Goal: Task Accomplishment & Management: Manage account settings

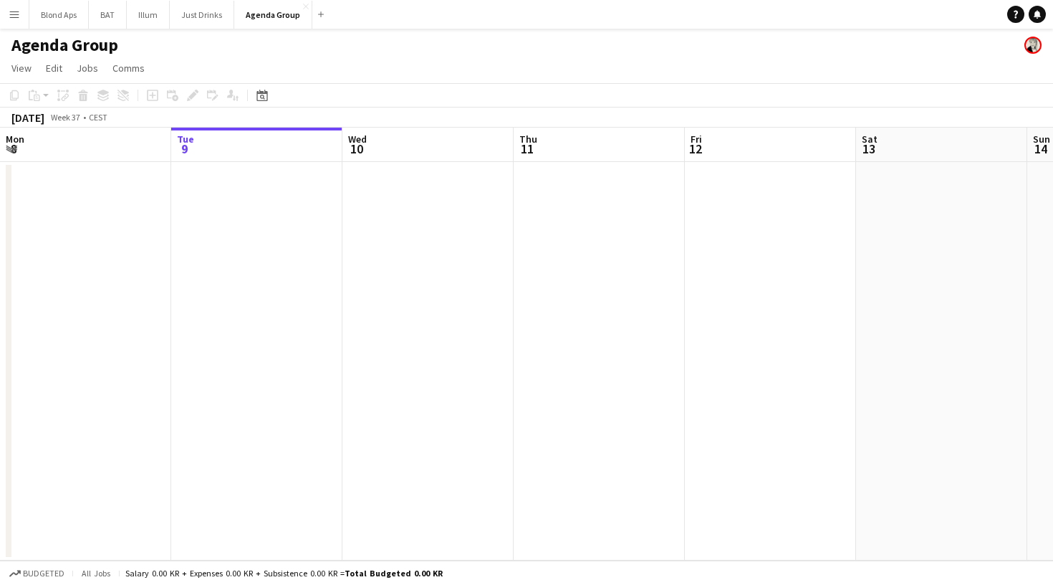
click at [24, 21] on button "Menu" at bounding box center [14, 14] width 29 height 29
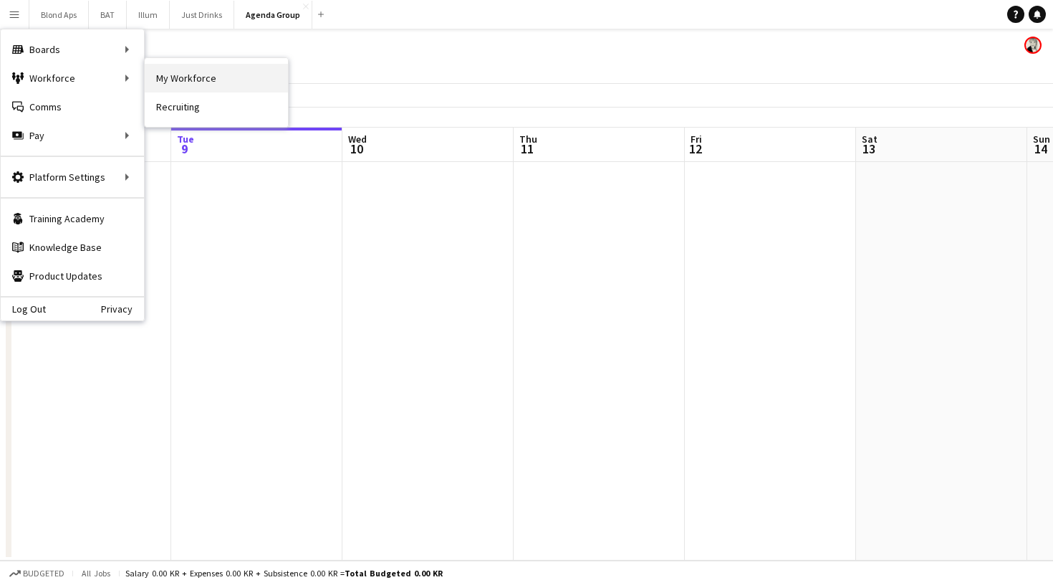
click at [176, 85] on link "My Workforce" at bounding box center [216, 78] width 143 height 29
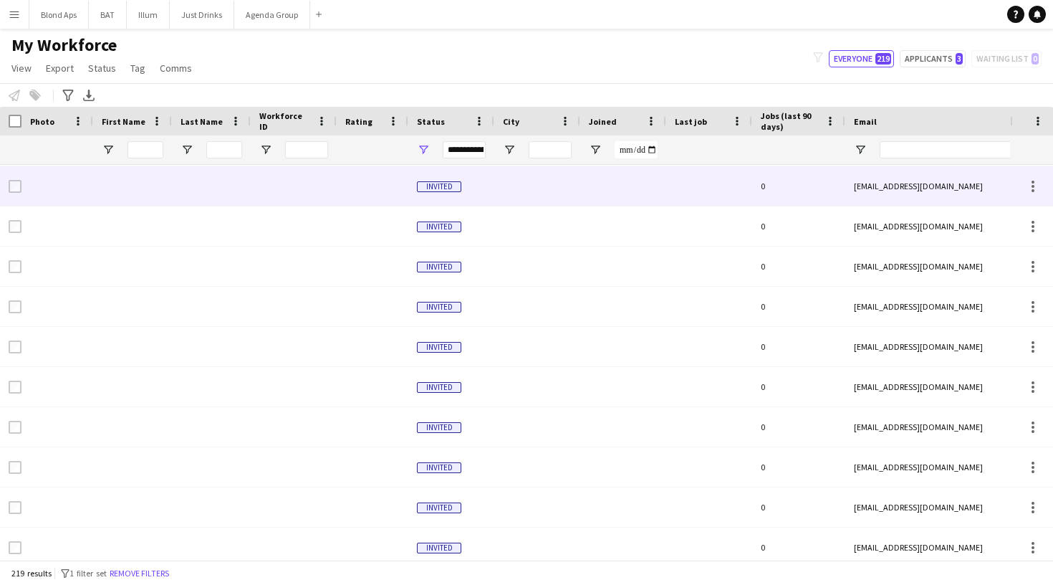
scroll to position [1032, 0]
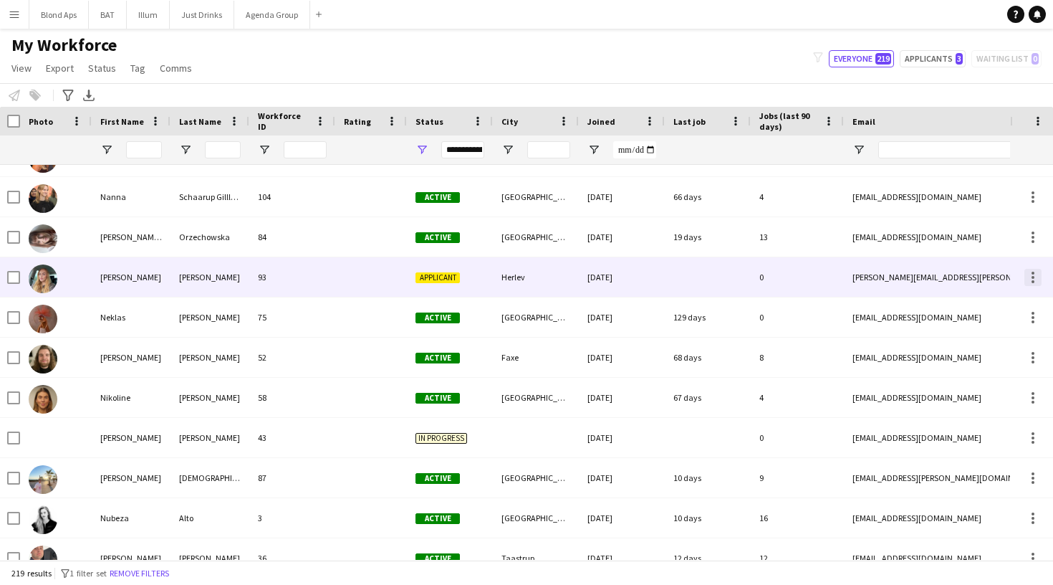
click at [1028, 277] on div at bounding box center [1033, 277] width 17 height 17
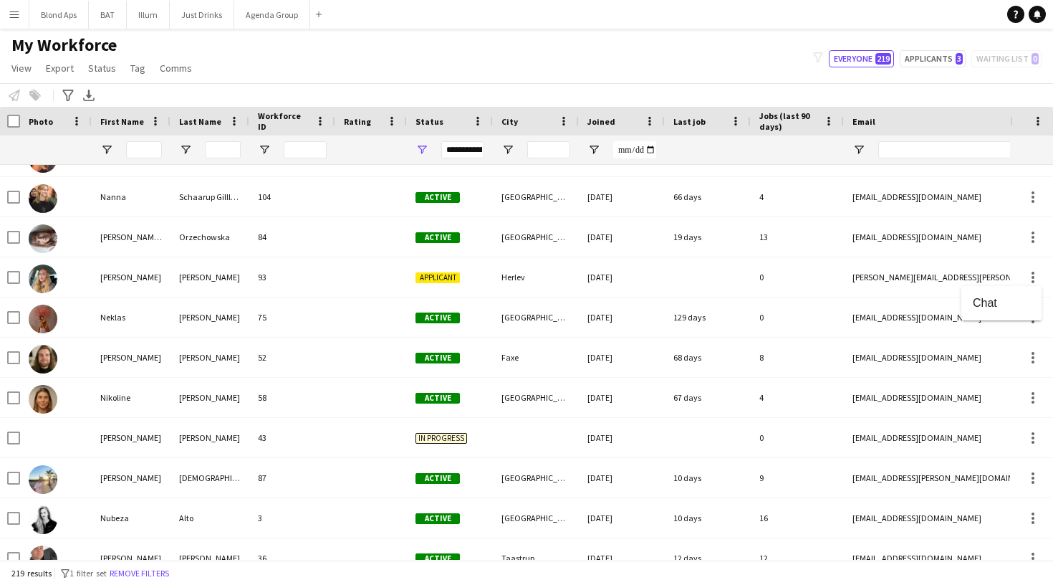
click at [449, 279] on div at bounding box center [526, 292] width 1053 height 585
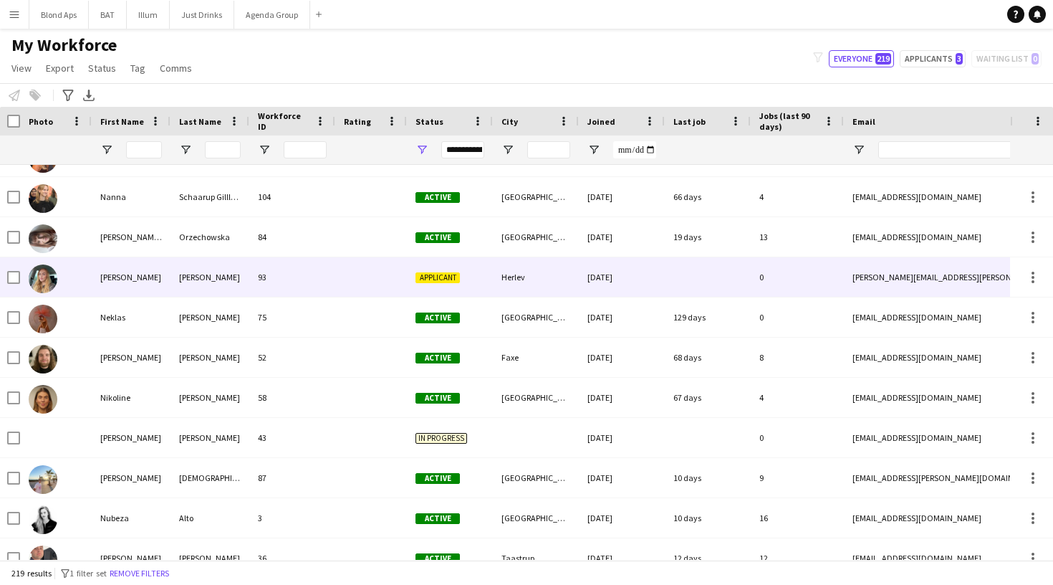
click at [444, 277] on span "Applicant" at bounding box center [438, 277] width 44 height 11
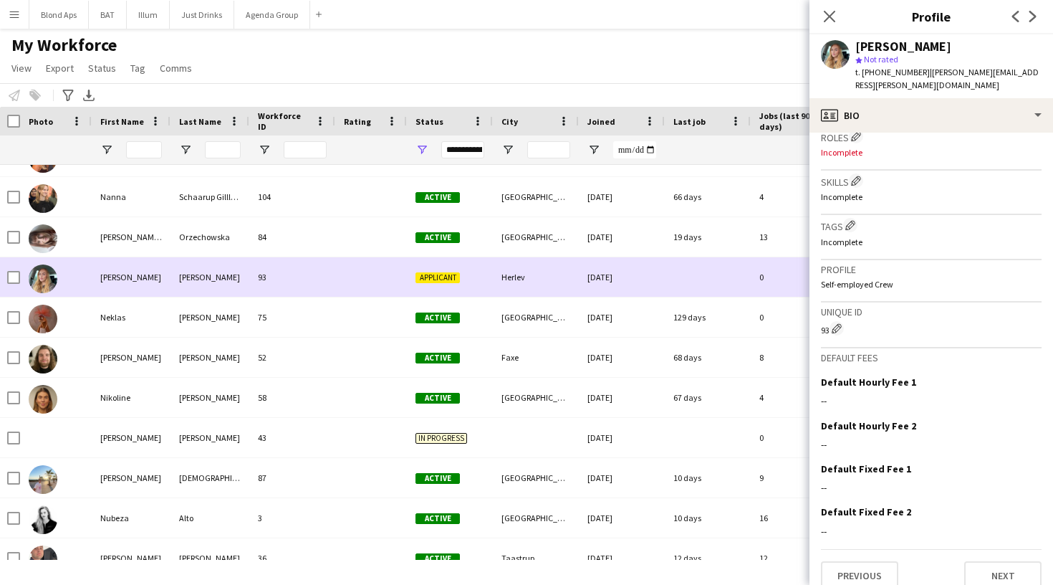
click at [46, 279] on img at bounding box center [43, 278] width 29 height 29
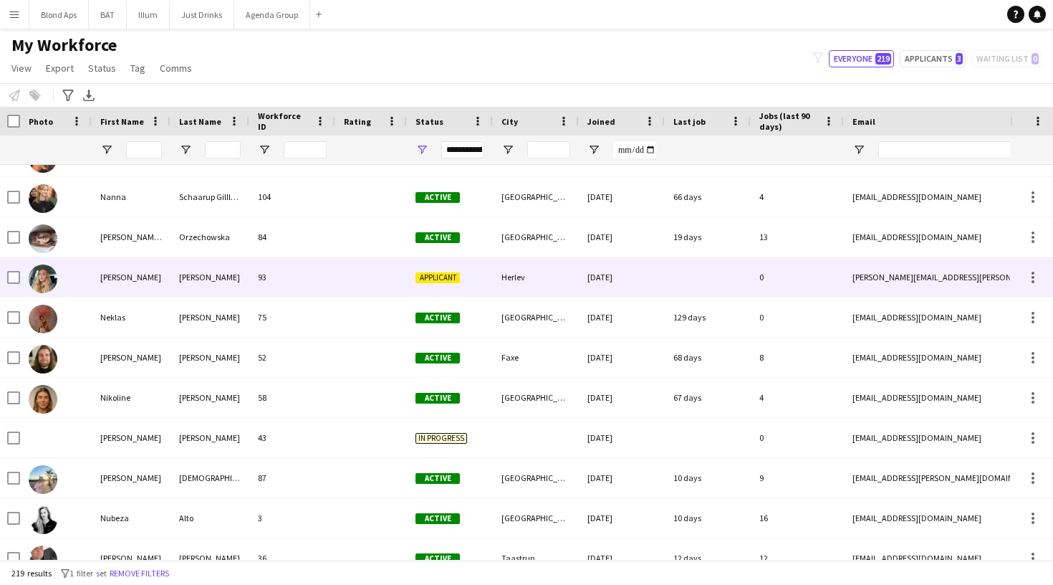
click at [46, 279] on img at bounding box center [43, 278] width 29 height 29
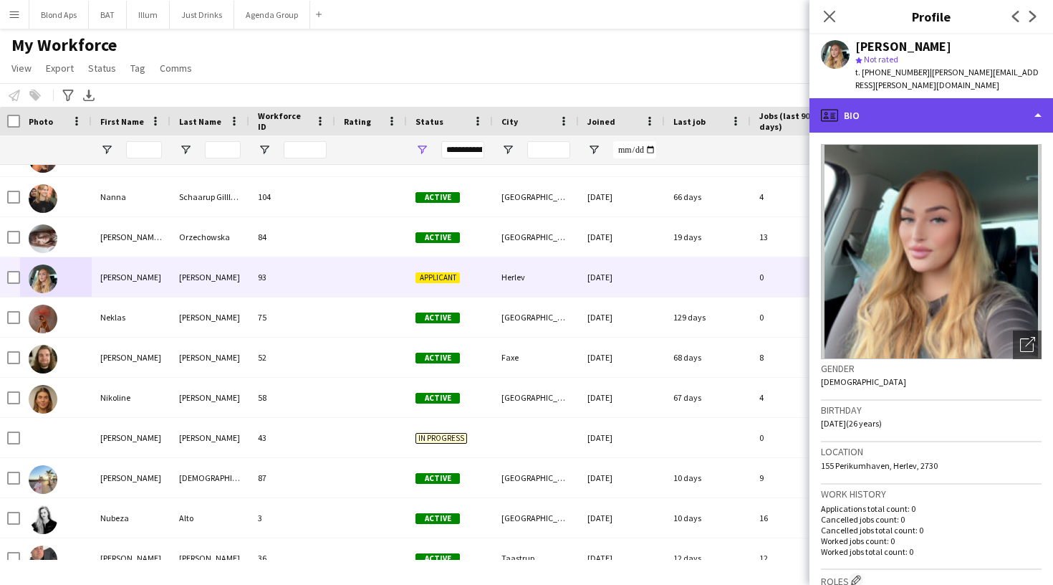
click at [900, 107] on div "profile Bio" at bounding box center [932, 115] width 244 height 34
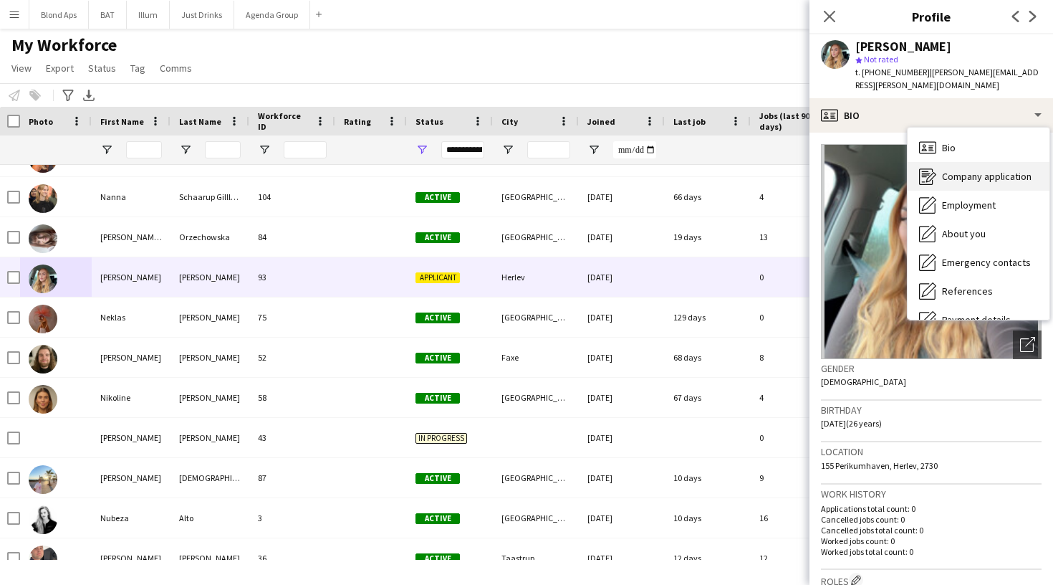
click at [1006, 170] on span "Company application" at bounding box center [987, 176] width 90 height 13
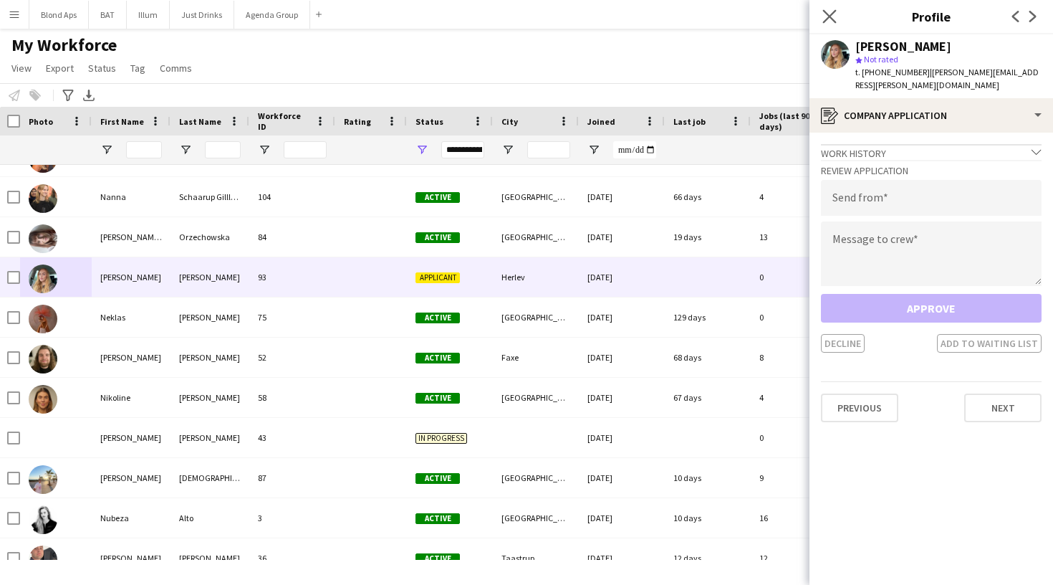
click at [823, 14] on app-icon "Close pop-in" at bounding box center [830, 16] width 21 height 21
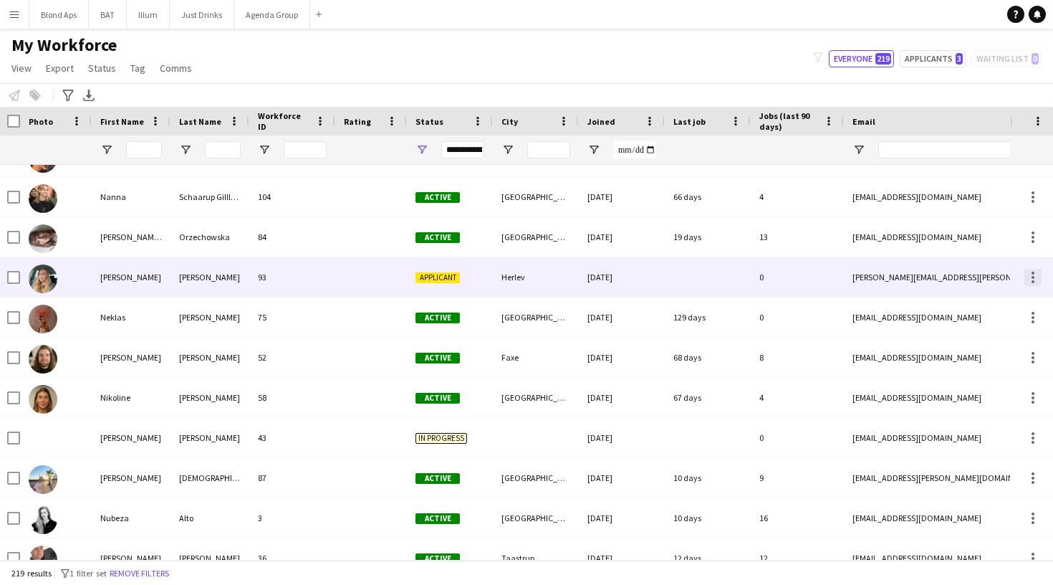
click at [1035, 281] on div at bounding box center [1033, 277] width 17 height 17
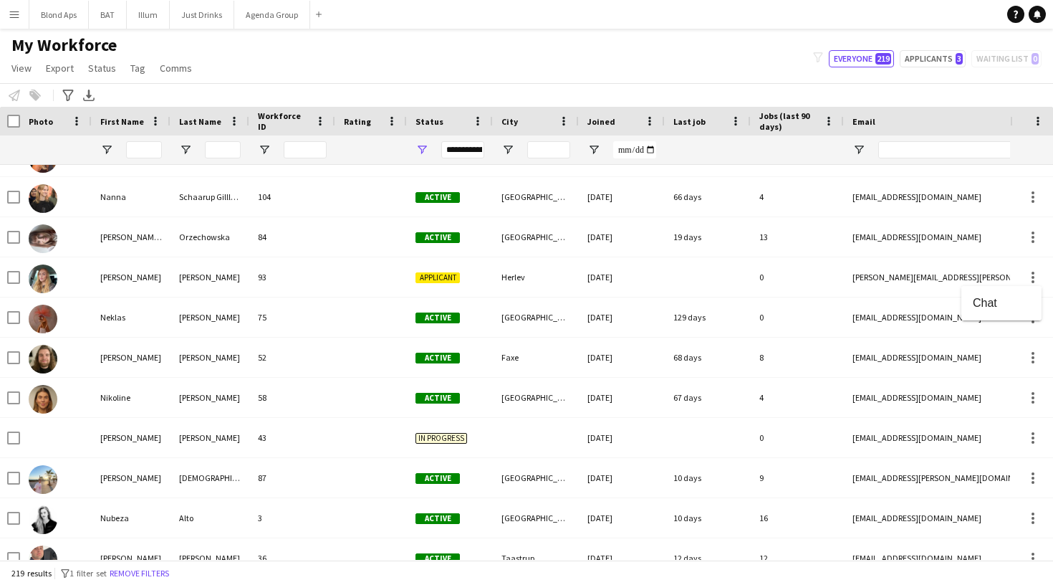
click at [151, 257] on div at bounding box center [526, 292] width 1053 height 585
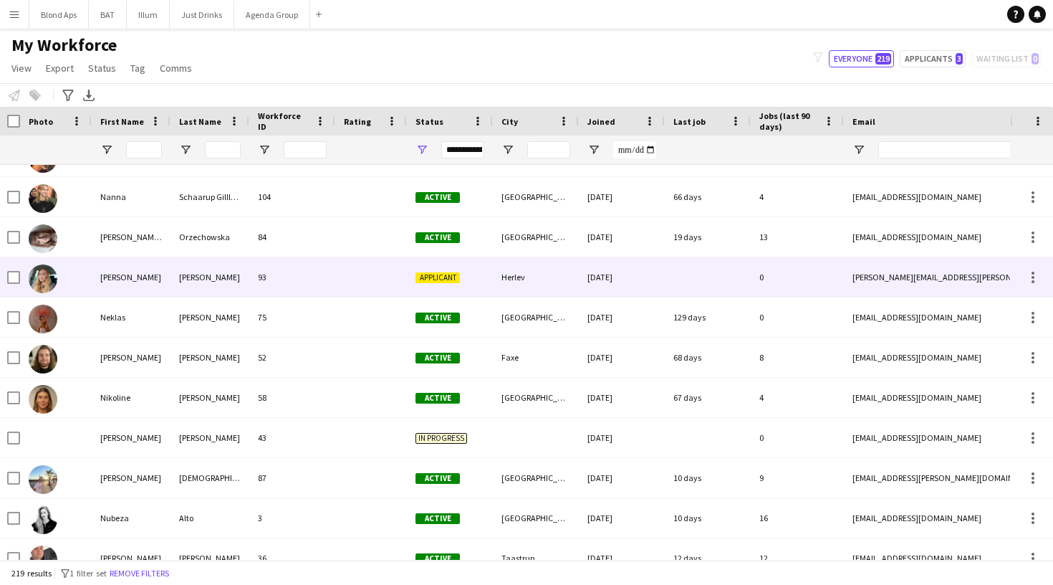
click at [39, 279] on img at bounding box center [43, 278] width 29 height 29
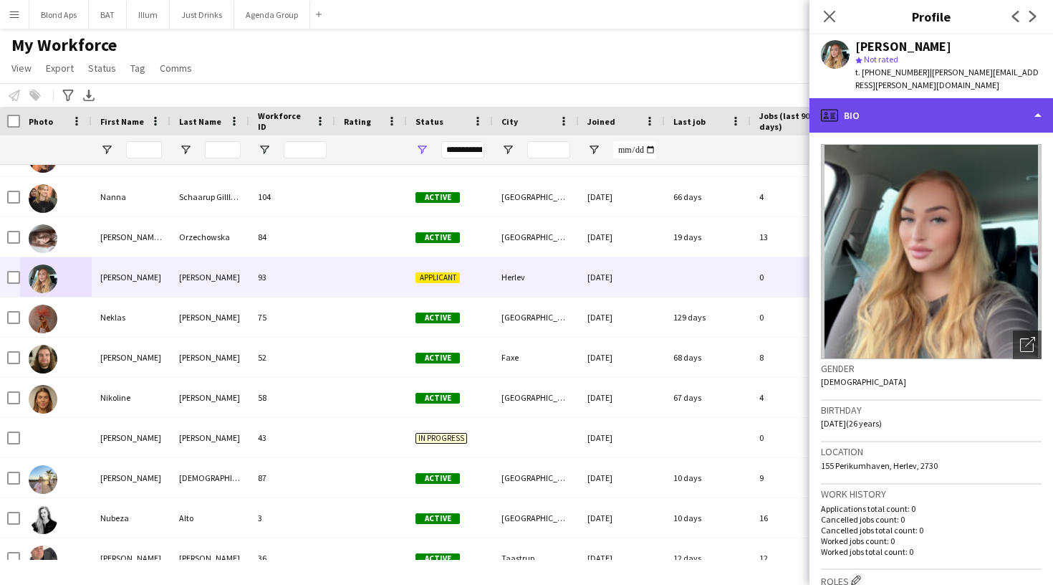
click at [941, 117] on div "profile Bio" at bounding box center [932, 115] width 244 height 34
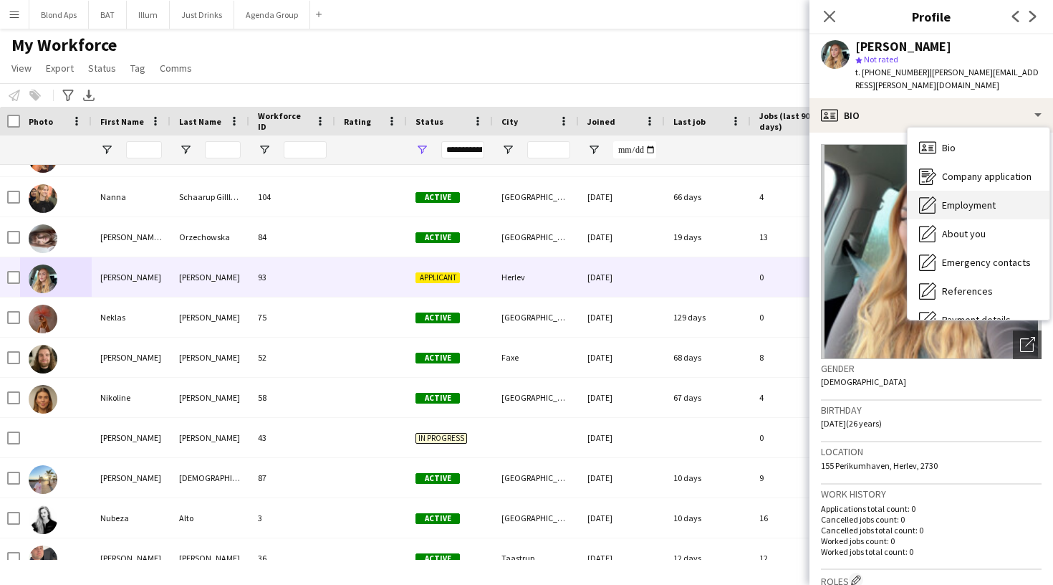
click at [1001, 197] on div "Employment Employment" at bounding box center [979, 205] width 142 height 29
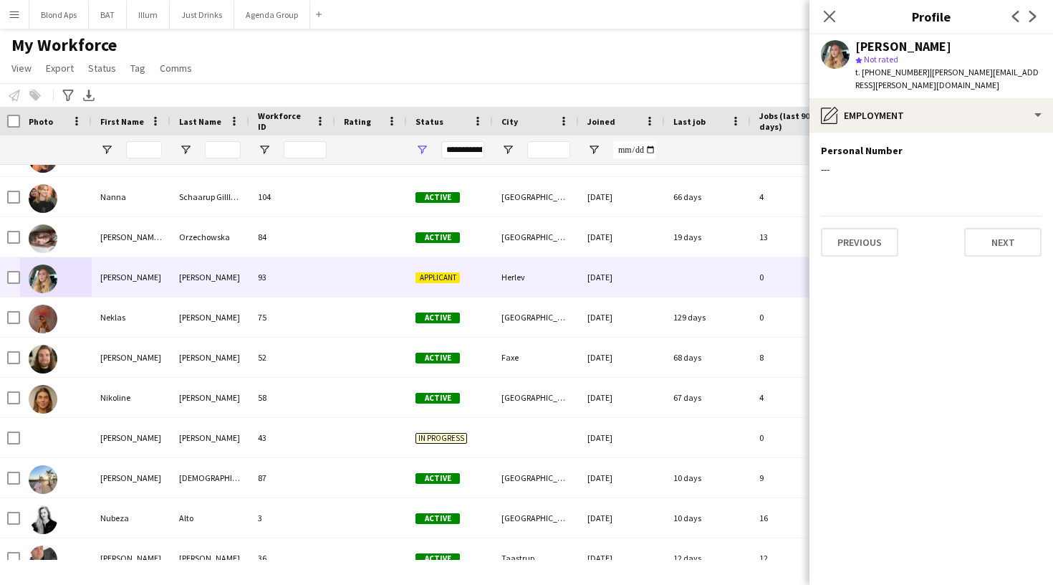
click at [838, 45] on app-user-avatar at bounding box center [835, 54] width 29 height 29
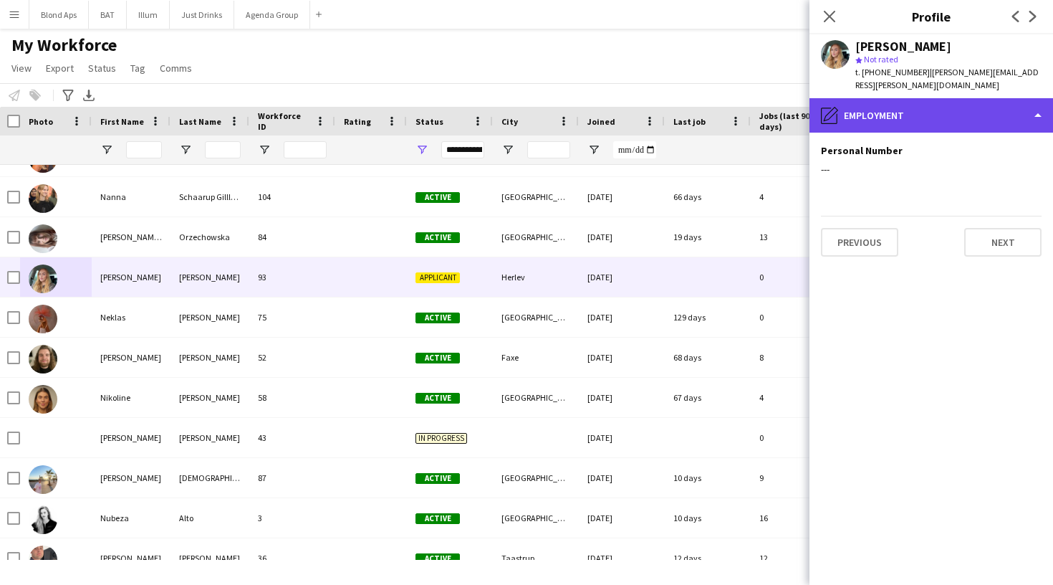
click at [1010, 105] on div "pencil4 Employment" at bounding box center [932, 115] width 244 height 34
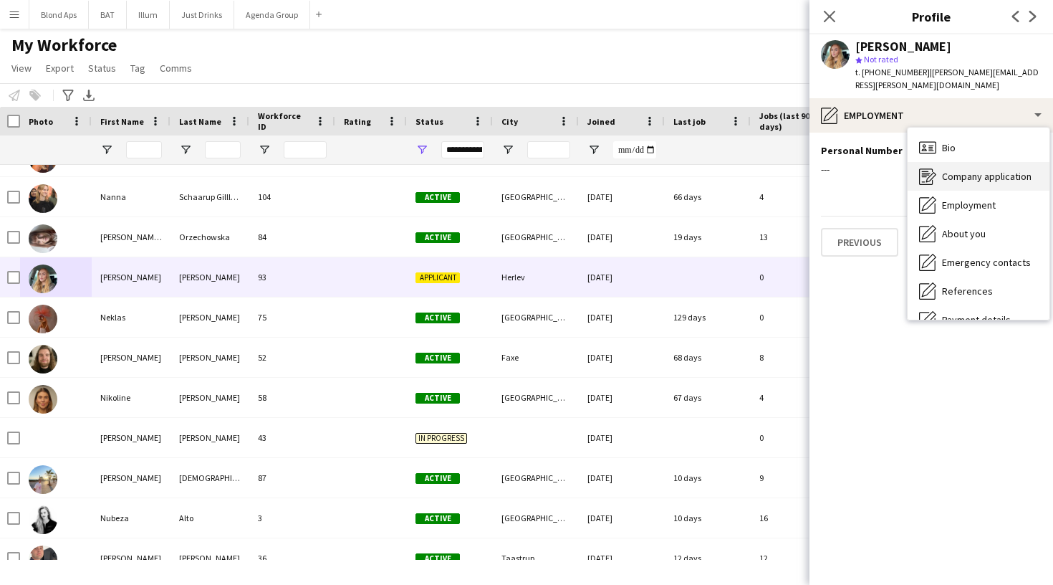
click at [1003, 170] on span "Company application" at bounding box center [987, 176] width 90 height 13
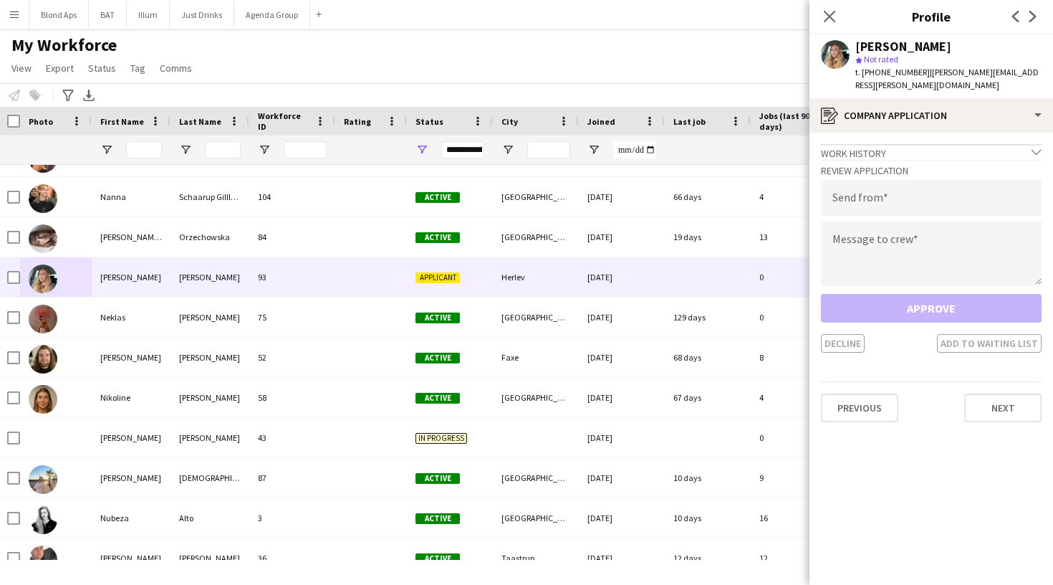
click at [852, 334] on div "Decline Add to waiting list" at bounding box center [931, 343] width 221 height 19
click at [829, 9] on app-icon "Close pop-in" at bounding box center [830, 16] width 21 height 21
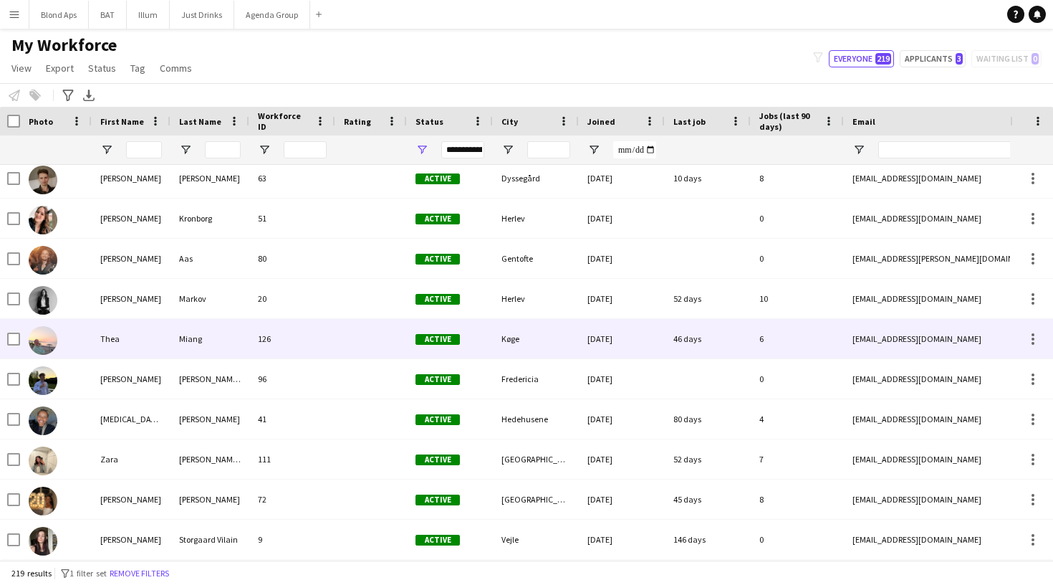
scroll to position [8394, 0]
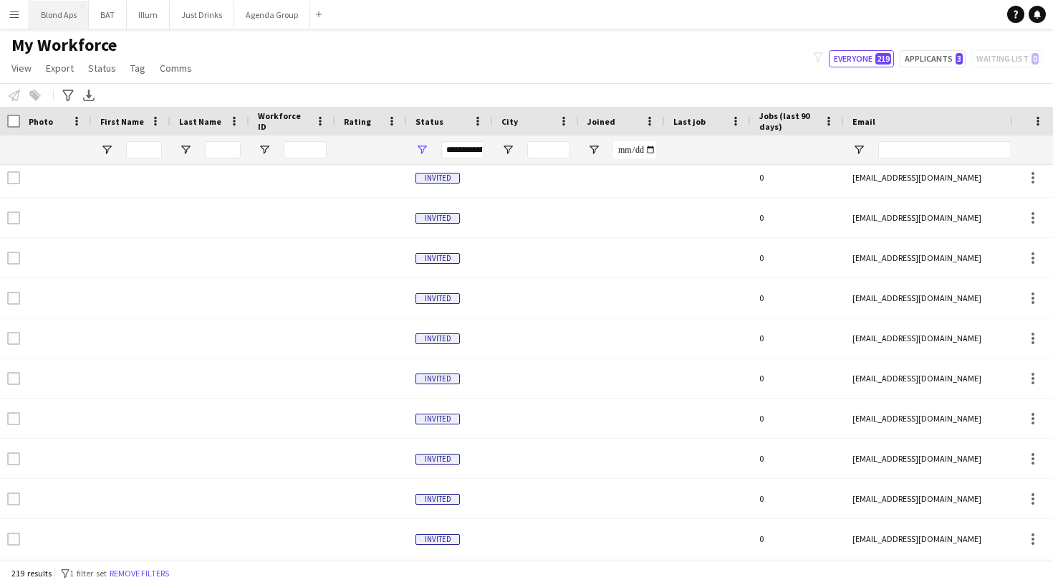
click at [63, 16] on button "Blond Aps Close" at bounding box center [58, 15] width 59 height 28
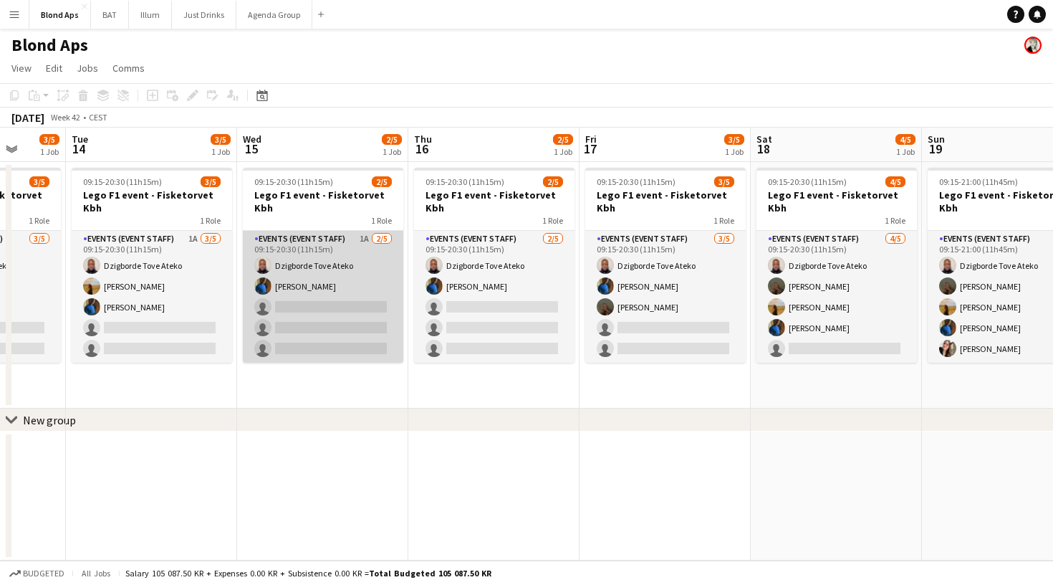
click at [370, 279] on app-card-role "Events (Event Staff) 1A [DATE] 09:15-20:30 (11h15m) Dzigborde [PERSON_NAME] Ate…" at bounding box center [323, 297] width 161 height 132
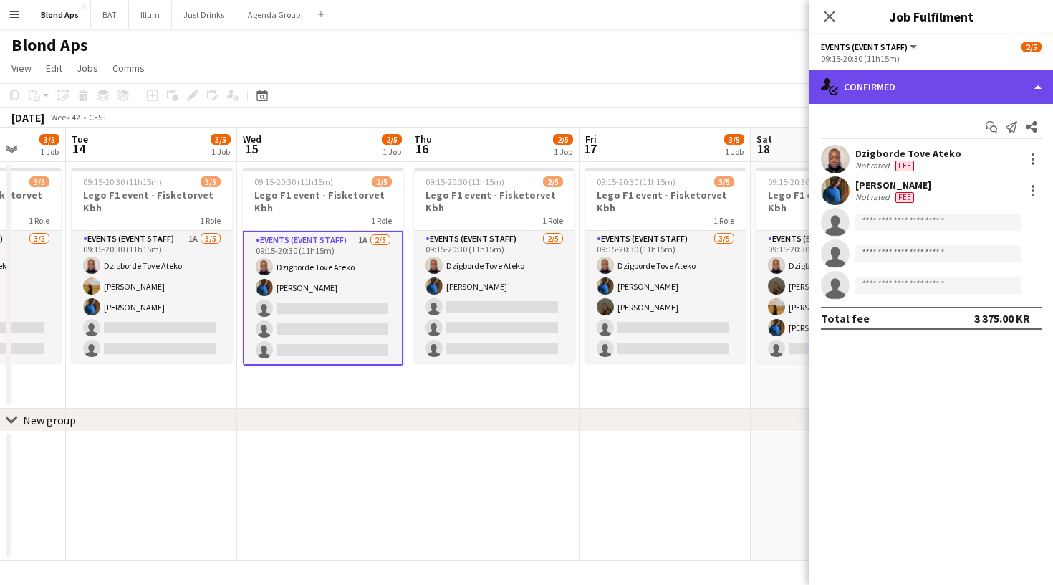
click at [907, 85] on div "single-neutral-actions-check-2 Confirmed" at bounding box center [932, 87] width 244 height 34
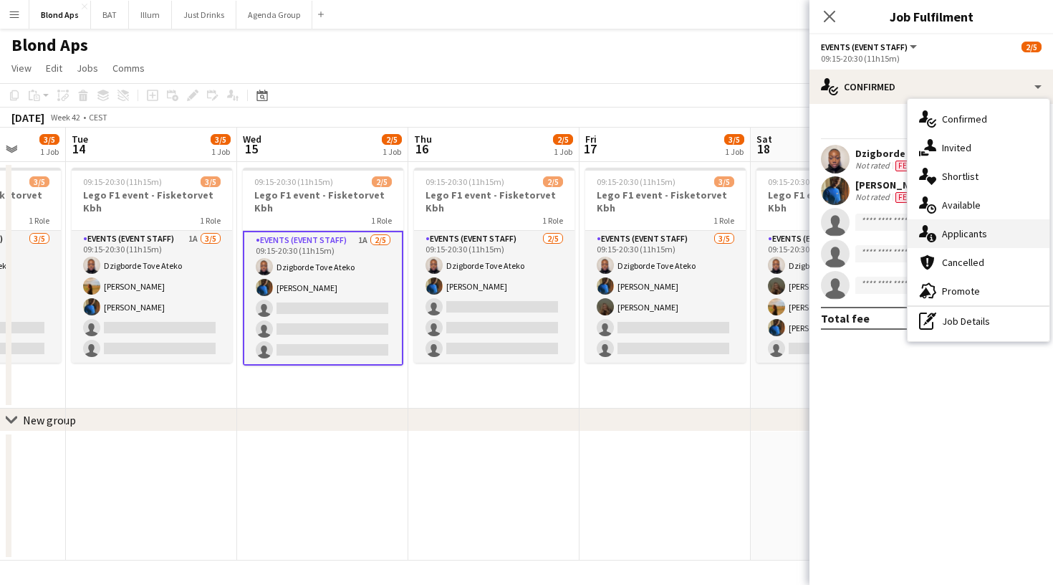
click at [975, 237] on span "Applicants" at bounding box center [964, 233] width 45 height 13
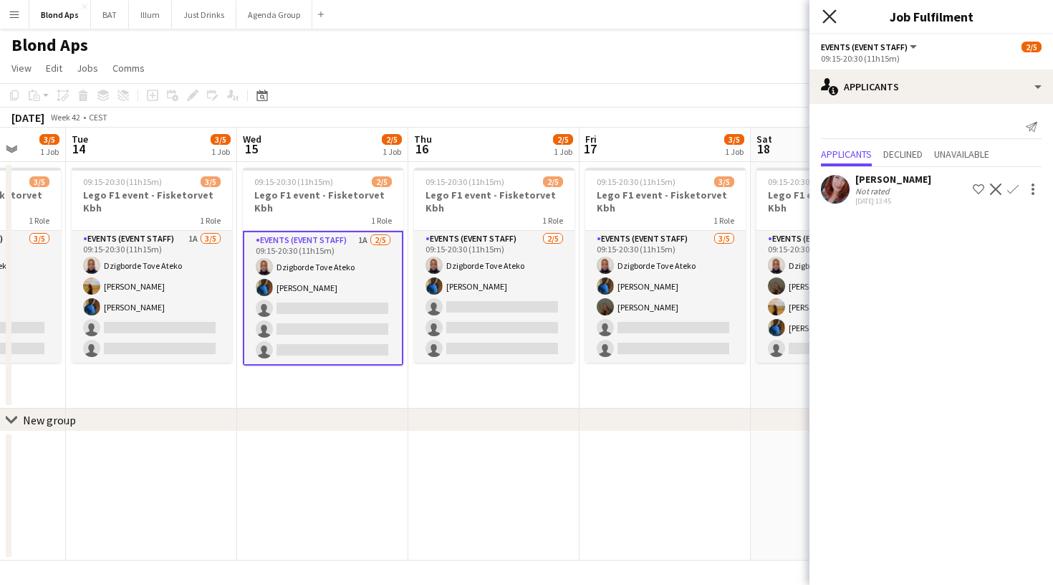
click at [829, 21] on icon "Close pop-in" at bounding box center [830, 16] width 14 height 14
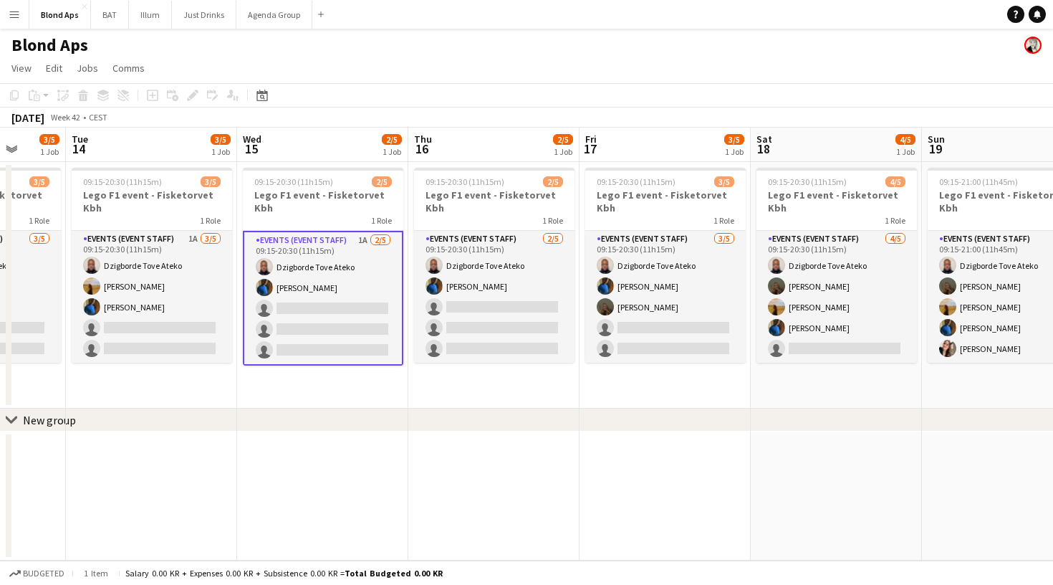
click at [591, 378] on app-date-cell "09:15-20:30 (11h15m) 3/5 Lego F1 event - Fisketorvet Kbh 1 Role Events (Event S…" at bounding box center [665, 285] width 171 height 247
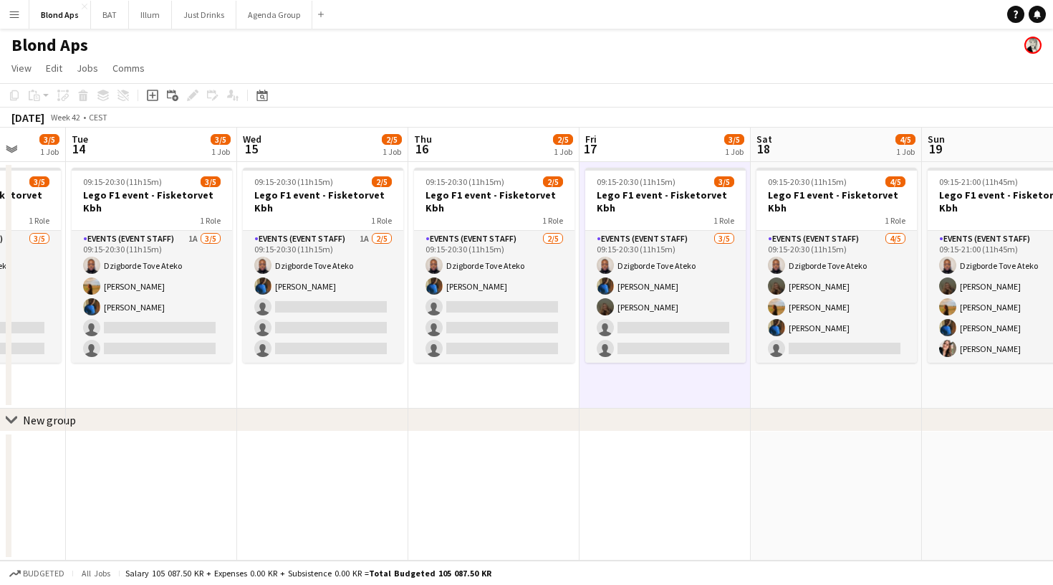
click at [618, 82] on app-page-menu "View Day view expanded Day view collapsed Month view Date picker Jump to [DATE]…" at bounding box center [526, 69] width 1053 height 27
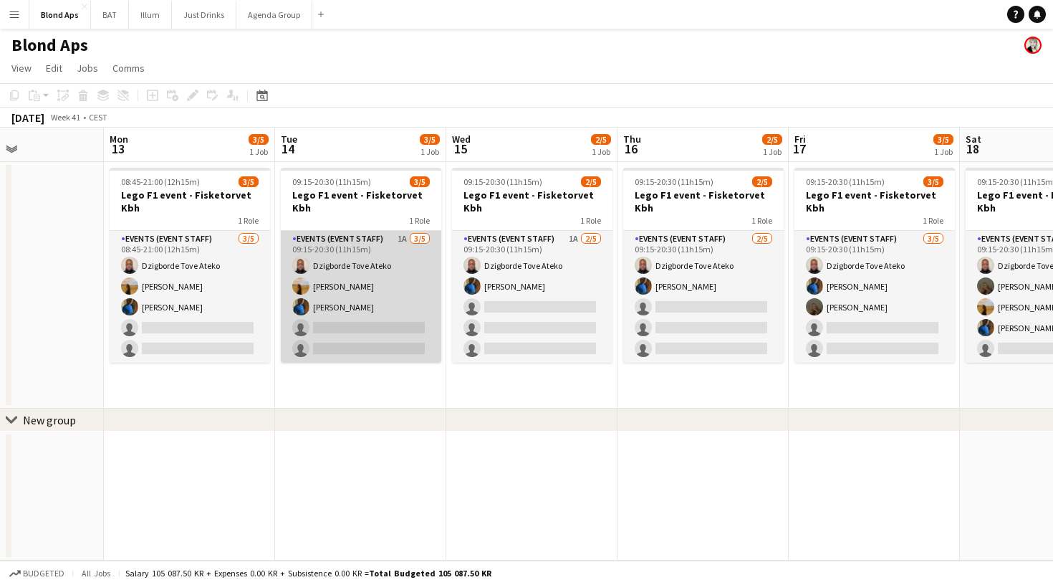
click at [365, 257] on app-card-role "Events (Event Staff) 1A [DATE] 09:15-20:30 (11h15m) Dzigborde [PERSON_NAME] Ate…" at bounding box center [361, 297] width 161 height 132
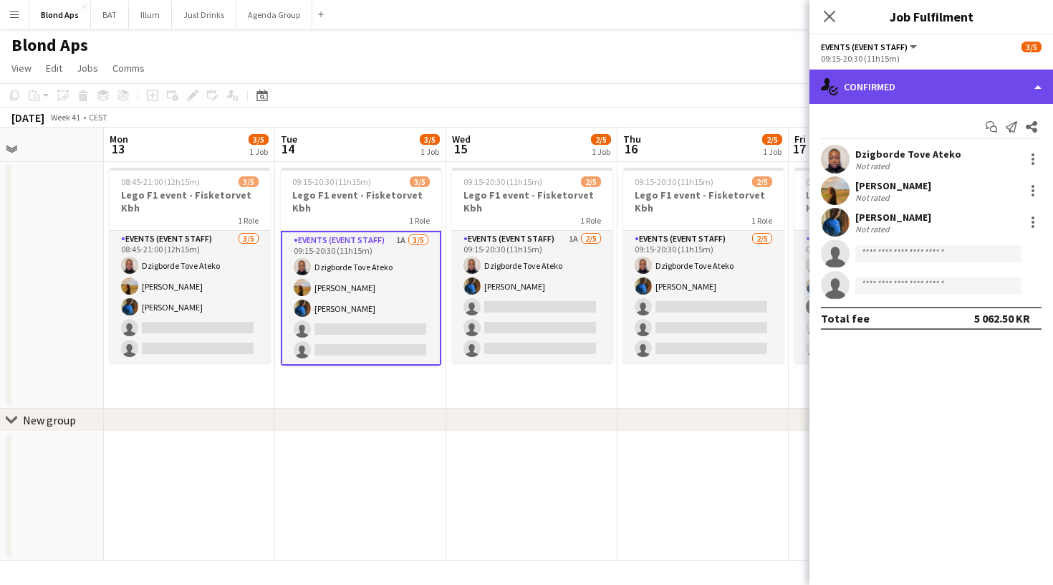
click at [1032, 87] on div "single-neutral-actions-check-2 Confirmed" at bounding box center [932, 87] width 244 height 34
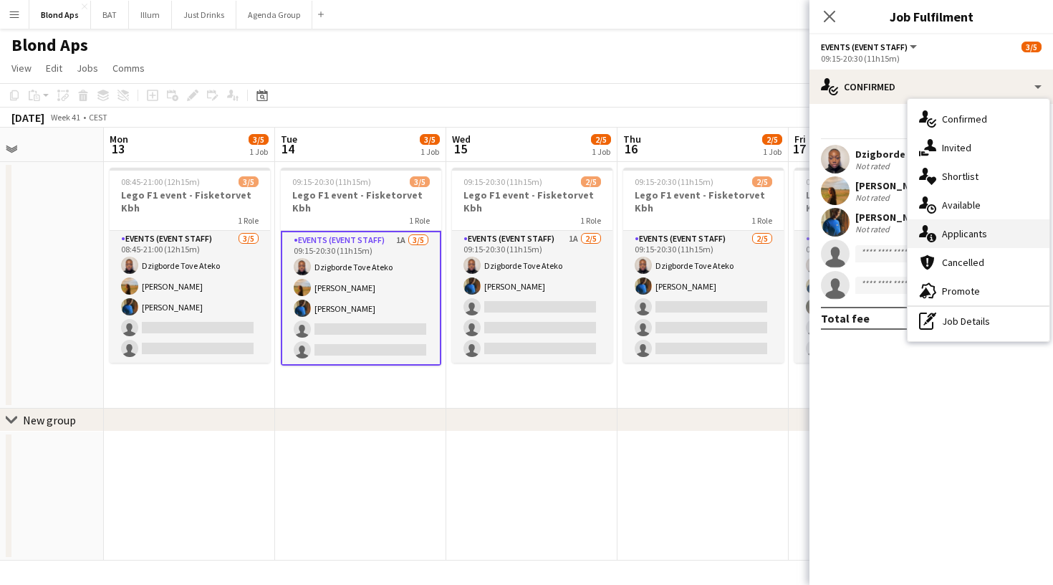
click at [977, 226] on div "single-neutral-actions-information Applicants" at bounding box center [979, 233] width 142 height 29
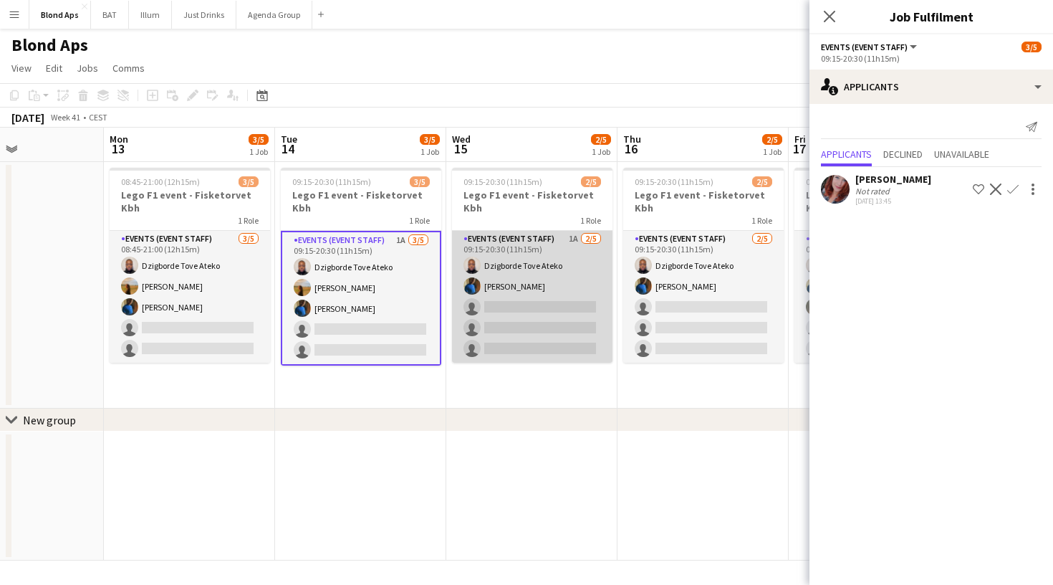
click at [580, 262] on app-card-role "Events (Event Staff) 1A [DATE] 09:15-20:30 (11h15m) Dzigborde [PERSON_NAME] Ate…" at bounding box center [532, 297] width 161 height 132
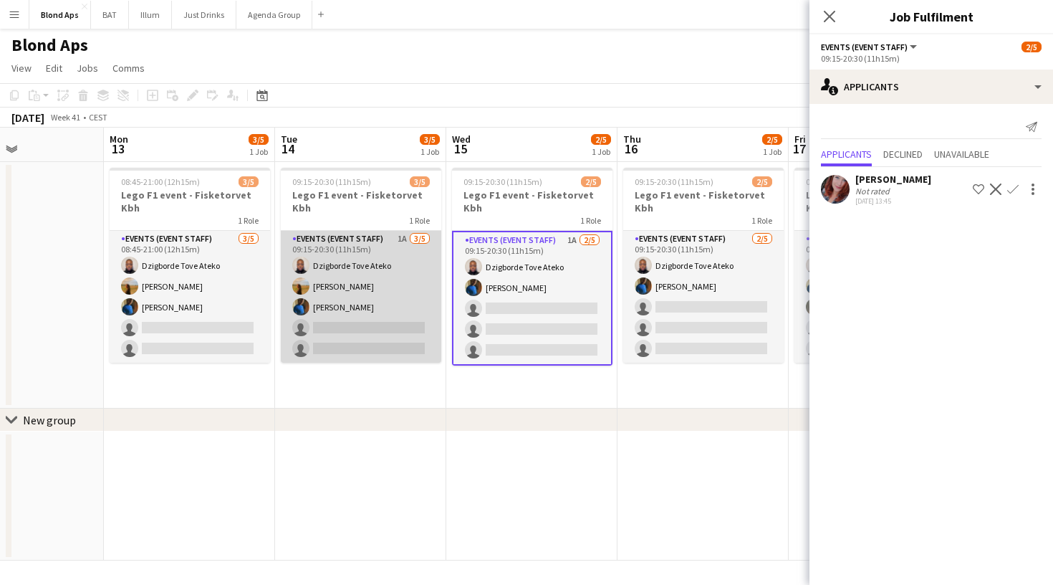
click at [343, 256] on app-card-role "Events (Event Staff) 1A [DATE] 09:15-20:30 (11h15m) Dzigborde [PERSON_NAME] Ate…" at bounding box center [361, 297] width 161 height 132
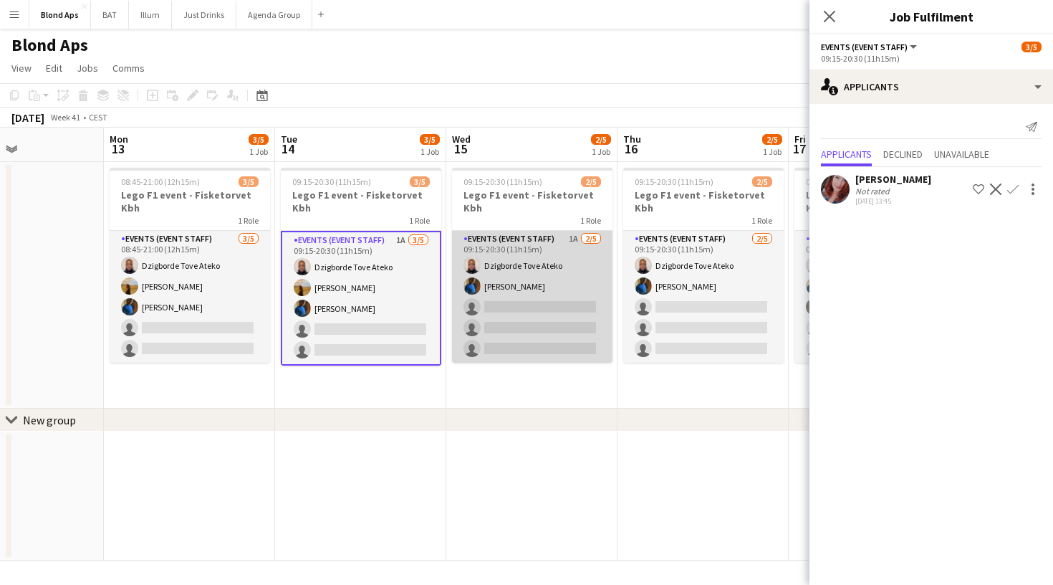
click at [510, 275] on app-card-role "Events (Event Staff) 1A [DATE] 09:15-20:30 (11h15m) Dzigborde [PERSON_NAME] Ate…" at bounding box center [532, 297] width 161 height 132
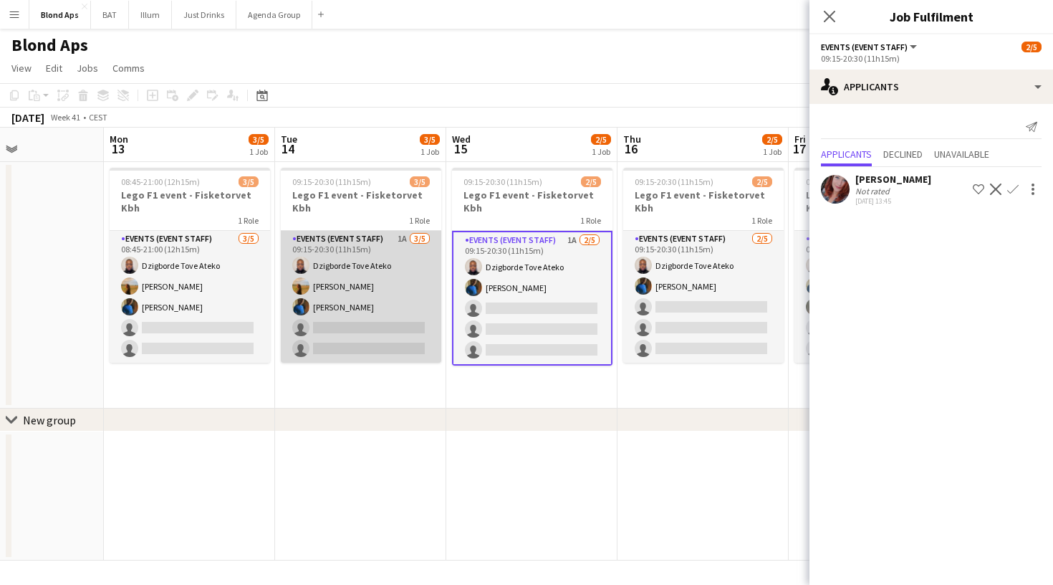
click at [380, 315] on app-card-role "Events (Event Staff) 1A [DATE] 09:15-20:30 (11h15m) Dzigborde [PERSON_NAME] Ate…" at bounding box center [361, 297] width 161 height 132
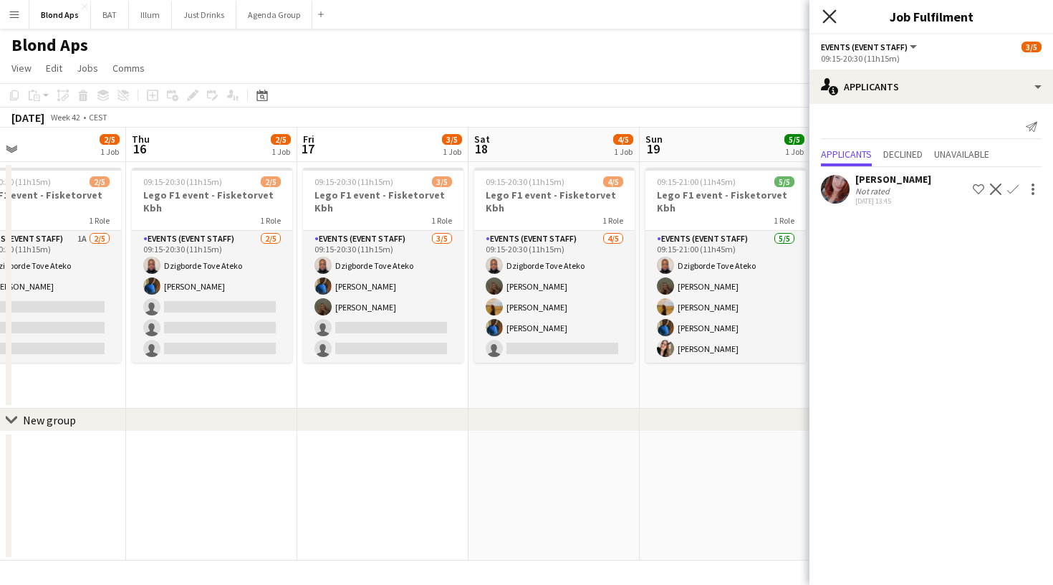
click at [832, 19] on icon at bounding box center [830, 16] width 14 height 14
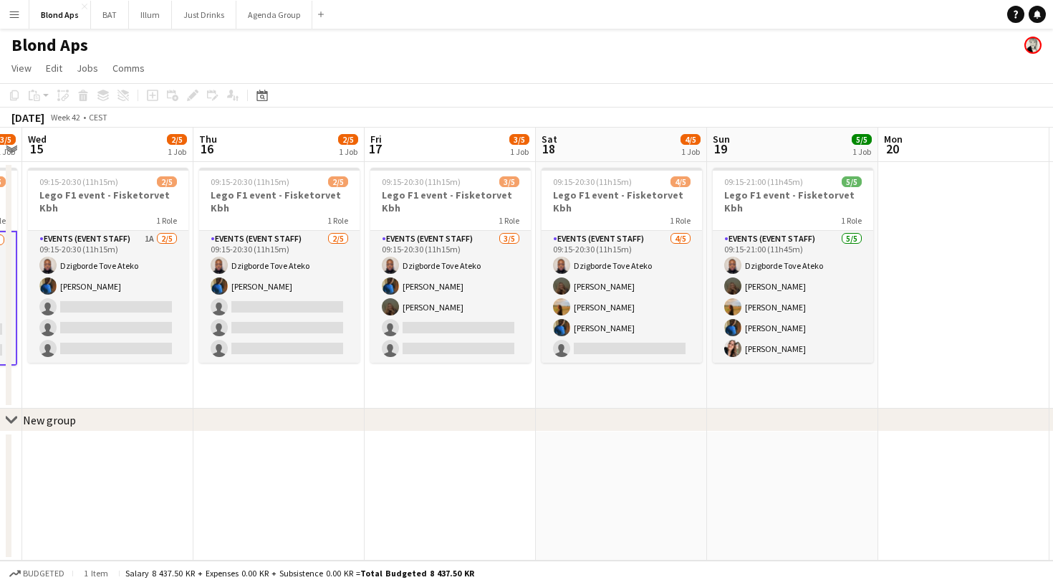
scroll to position [0, 493]
click at [153, 19] on button "Illum Close" at bounding box center [150, 15] width 43 height 28
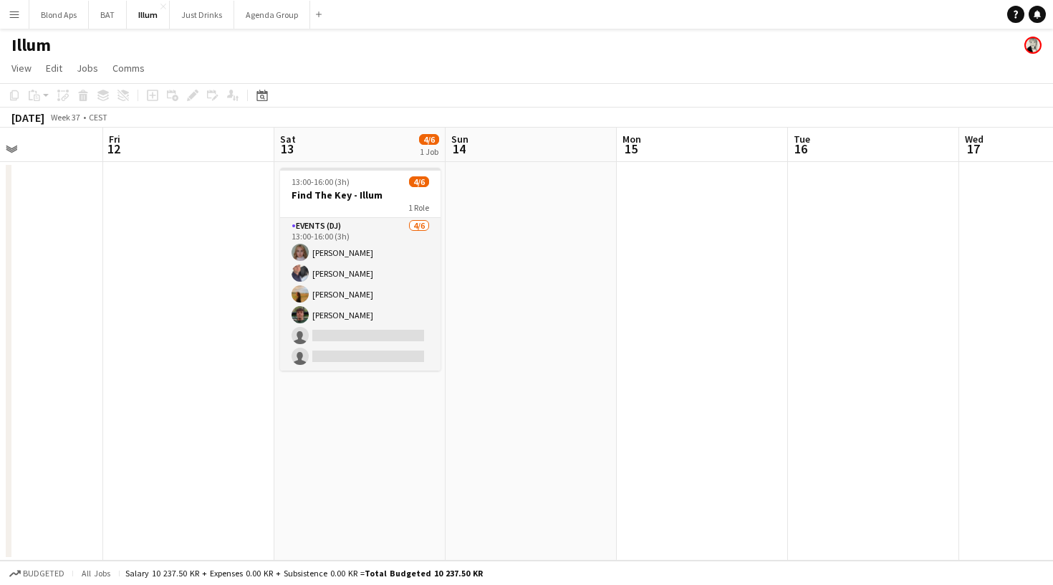
scroll to position [0, 379]
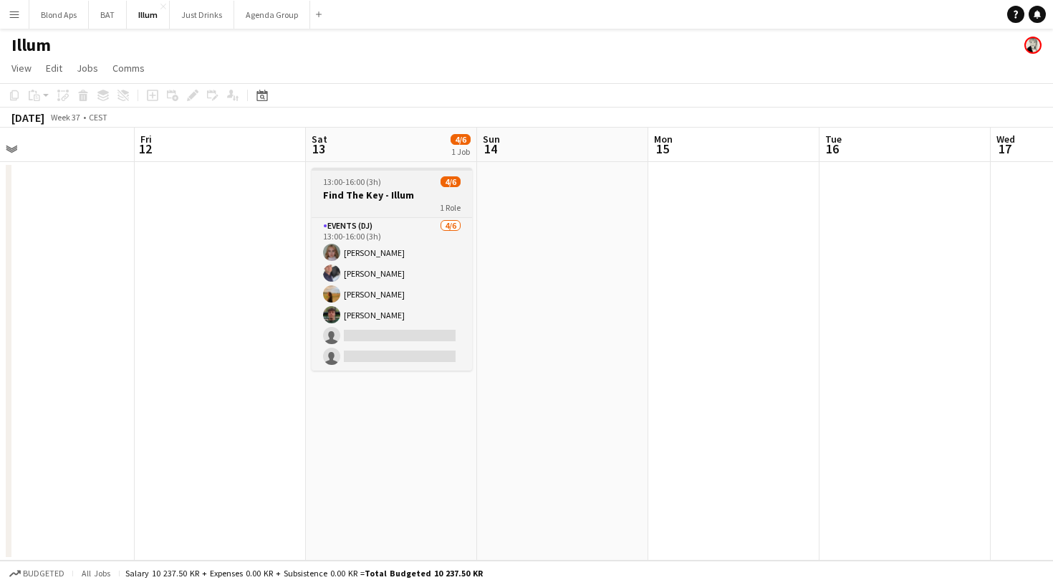
click at [363, 197] on h3 "Find The Key - Illum" at bounding box center [392, 194] width 161 height 13
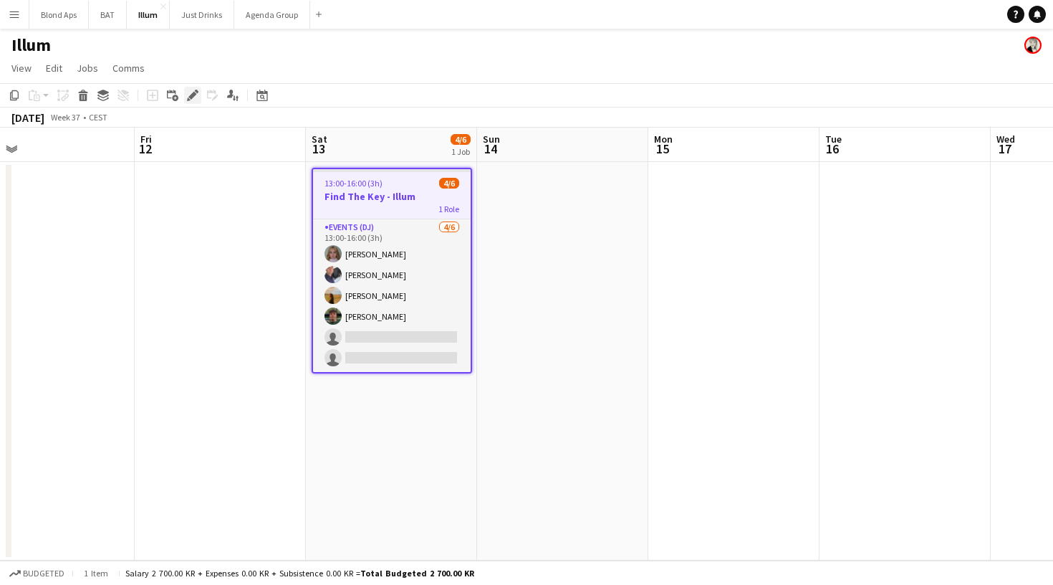
click at [186, 92] on div "Edit" at bounding box center [192, 95] width 17 height 17
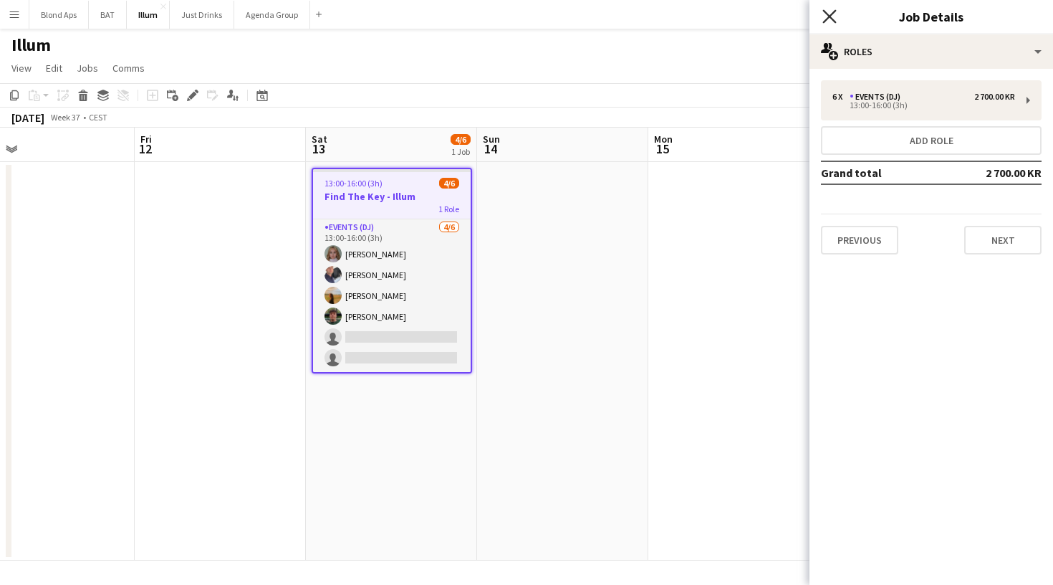
click at [825, 16] on icon "Close pop-in" at bounding box center [830, 16] width 14 height 14
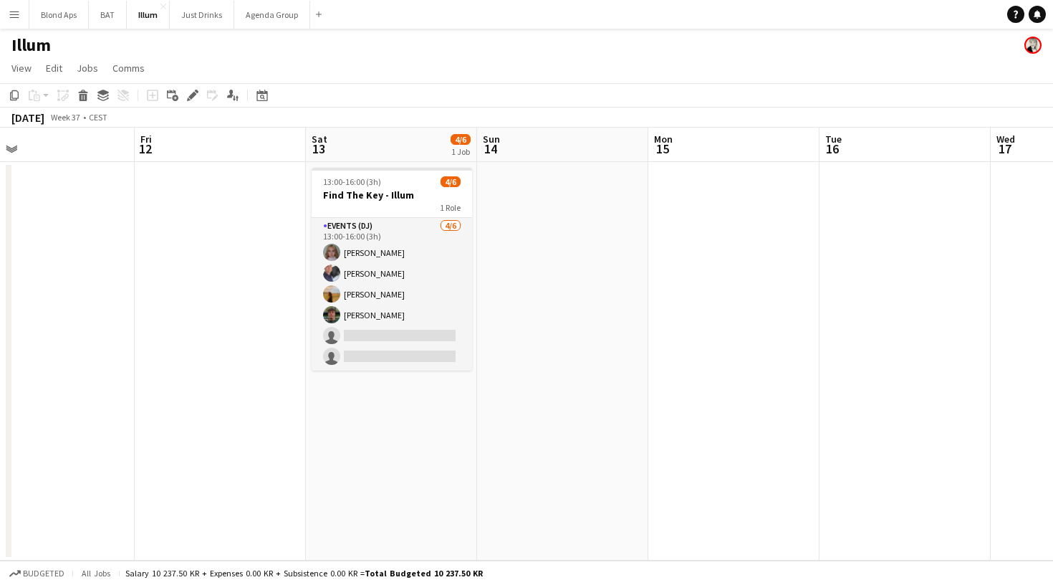
drag, startPoint x: 824, startPoint y: 15, endPoint x: 709, endPoint y: 6, distance: 115.0
click at [682, 38] on div "Illum" at bounding box center [526, 42] width 1053 height 27
